Goal: Task Accomplishment & Management: Complete application form

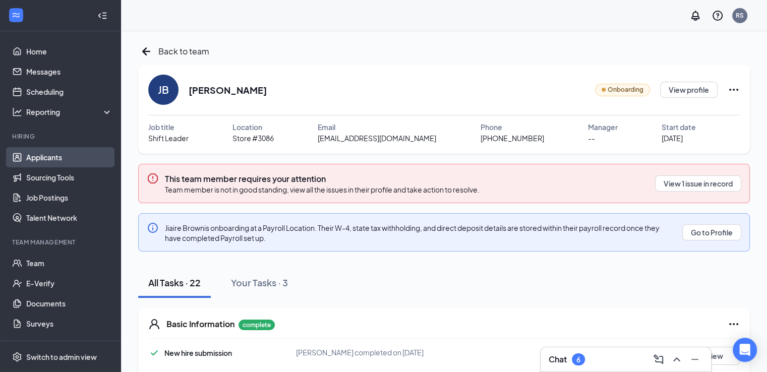
click at [26, 156] on link "Applicants" at bounding box center [69, 157] width 86 height 20
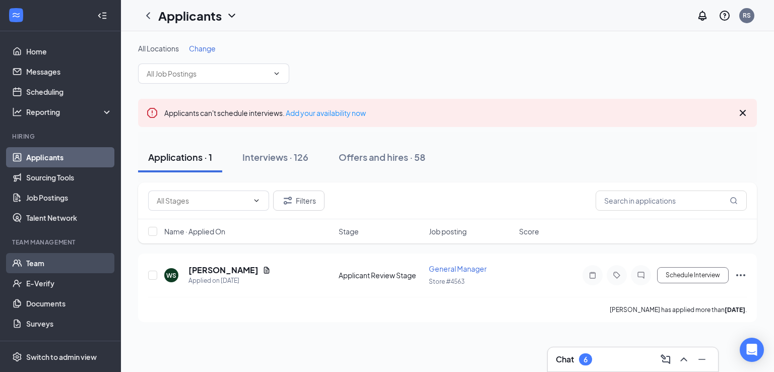
click at [36, 258] on link "Team" at bounding box center [69, 263] width 86 height 20
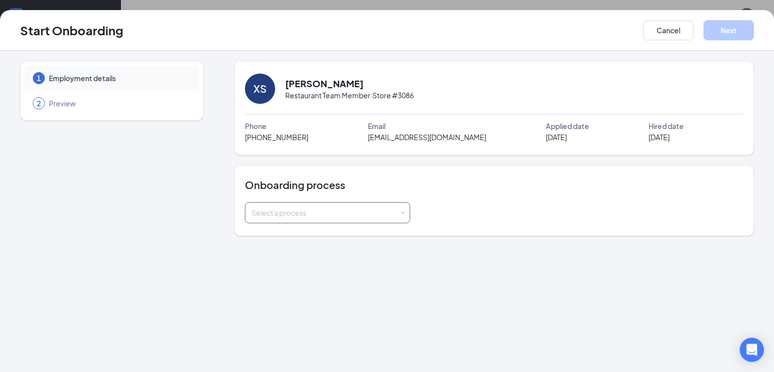
click at [371, 208] on div "Select a process" at bounding box center [326, 213] width 148 height 10
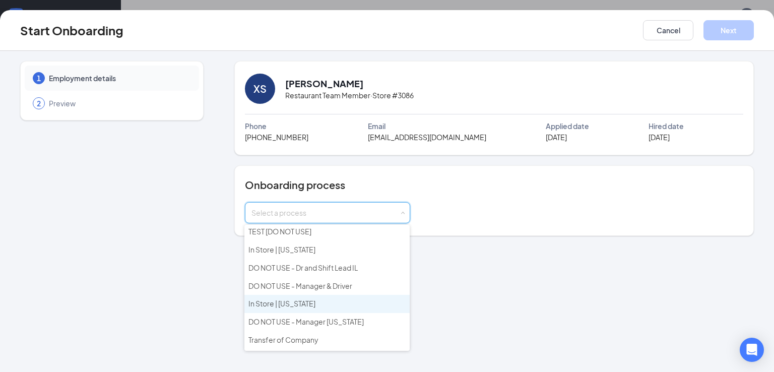
scroll to position [2, 0]
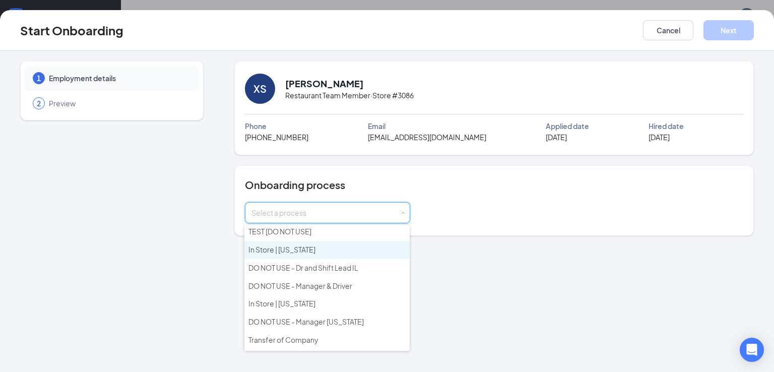
click at [292, 250] on span "In Store | [US_STATE]" at bounding box center [282, 249] width 67 height 9
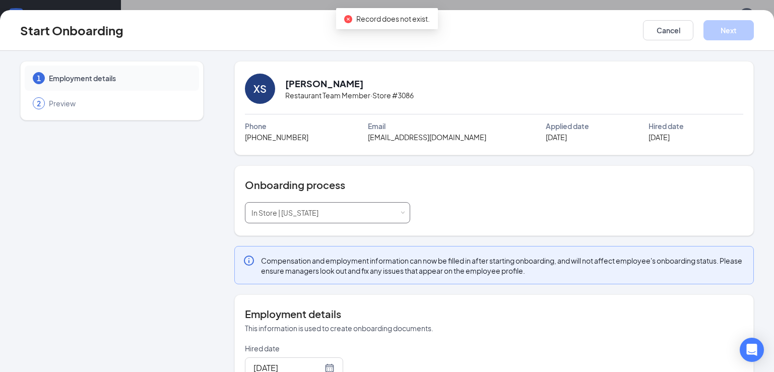
scroll to position [121, 0]
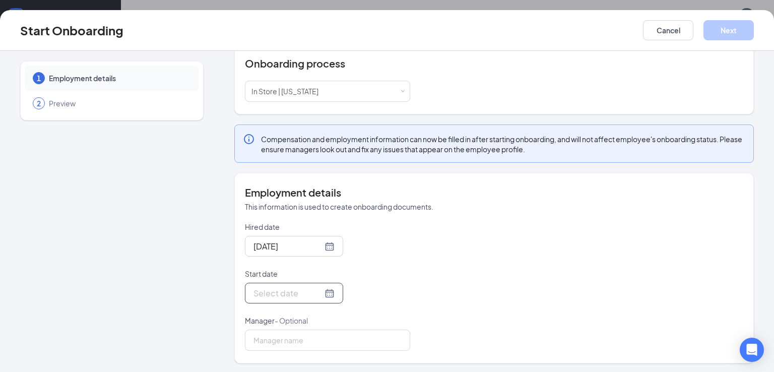
click at [316, 294] on div at bounding box center [294, 293] width 81 height 13
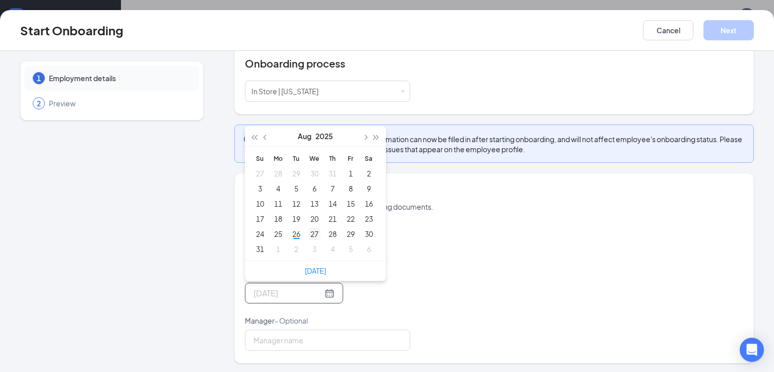
type input "[DATE]"
click at [313, 232] on div "27" at bounding box center [315, 234] width 12 height 12
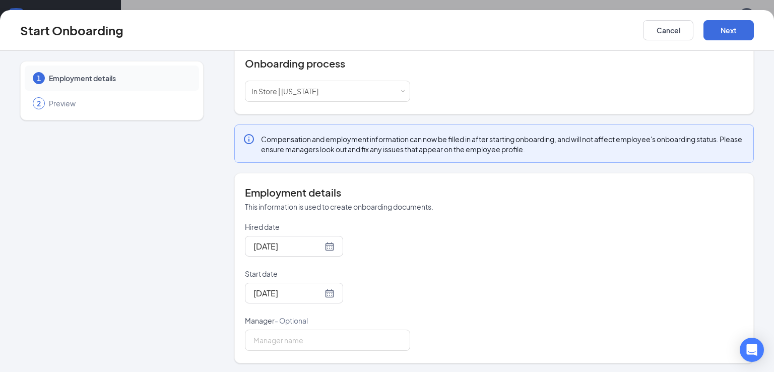
click at [482, 279] on div "Hired date [DATE] Start date [DATE] [DATE] Su Mo Tu We Th Fr Sa 27 28 29 30 31 …" at bounding box center [494, 286] width 499 height 129
click at [725, 30] on button "Next" at bounding box center [729, 30] width 50 height 20
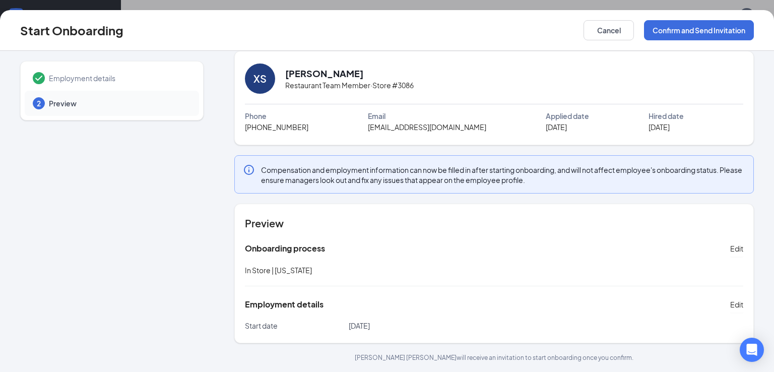
scroll to position [9, 0]
click at [709, 35] on button "Confirm and Send Invitation" at bounding box center [699, 30] width 110 height 20
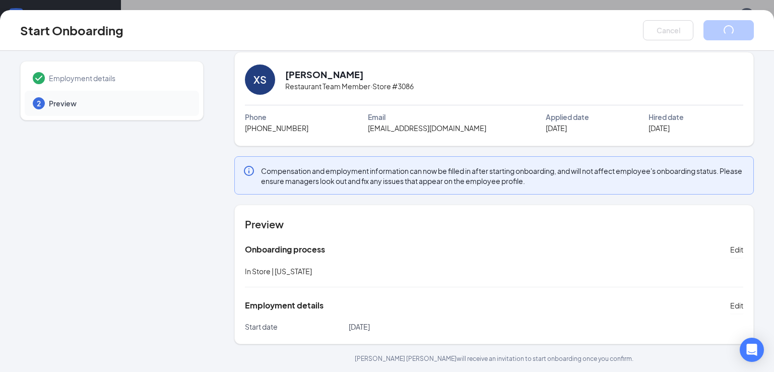
scroll to position [0, 0]
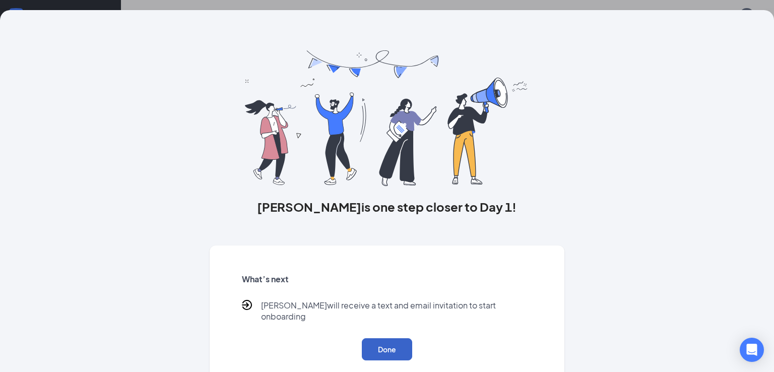
click at [386, 338] on button "Done" at bounding box center [387, 349] width 50 height 22
